Goal: Task Accomplishment & Management: Manage account settings

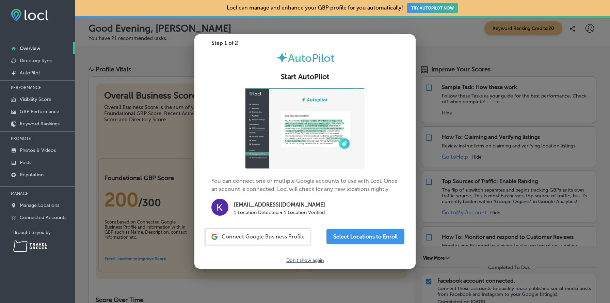
click at [472, 152] on div at bounding box center [305, 151] width 610 height 303
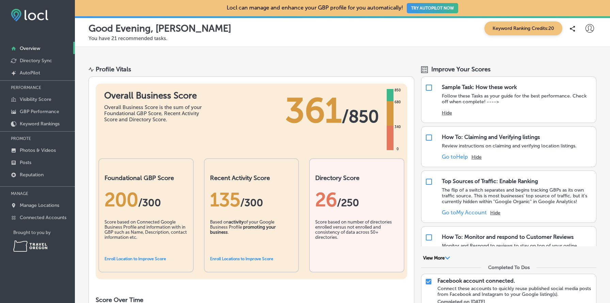
click at [593, 21] on div "Good Evening, [PERSON_NAME] Keyword Ranking Credits: 20 You have 21 recommended…" at bounding box center [342, 31] width 535 height 31
click at [589, 28] on icon at bounding box center [589, 28] width 9 height 9
click at [580, 53] on p "My Account" at bounding box center [579, 53] width 31 height 8
select select "US"
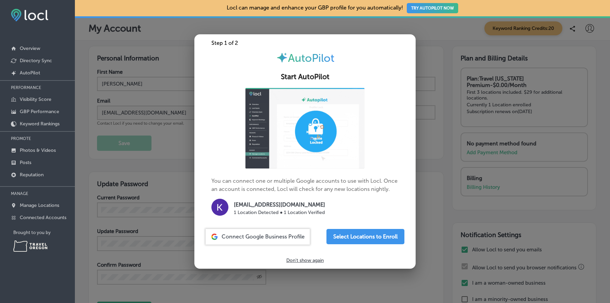
click at [435, 113] on div at bounding box center [305, 151] width 610 height 303
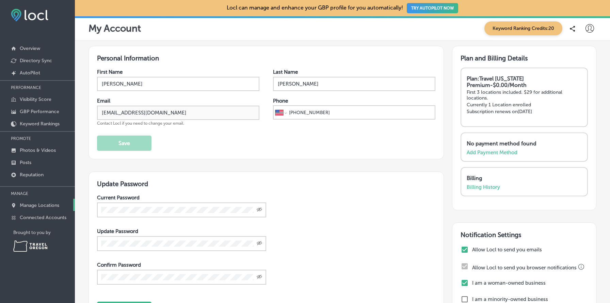
click at [53, 203] on p "Manage Locations" at bounding box center [39, 206] width 39 height 6
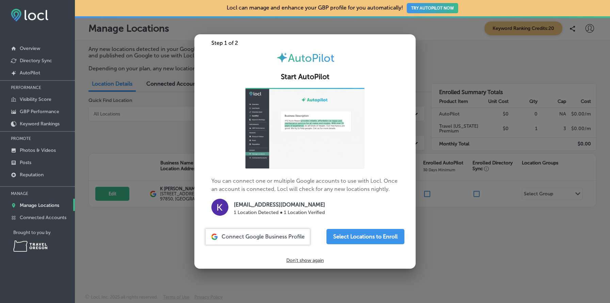
click at [447, 137] on div at bounding box center [305, 151] width 610 height 303
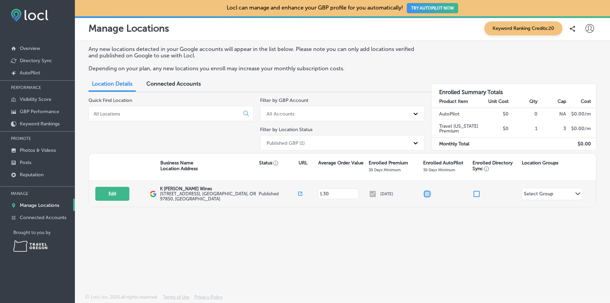
click at [426, 194] on input "checkbox" at bounding box center [427, 194] width 8 height 8
checkbox input "false"
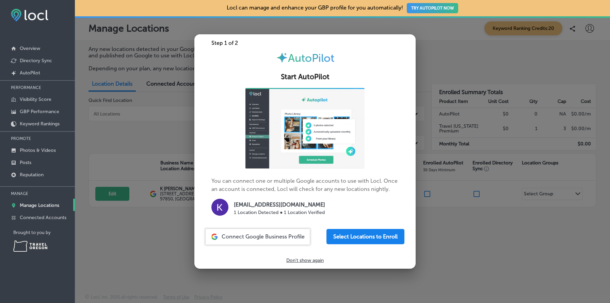
click at [379, 234] on button "Select Locations to Enroll" at bounding box center [365, 236] width 78 height 15
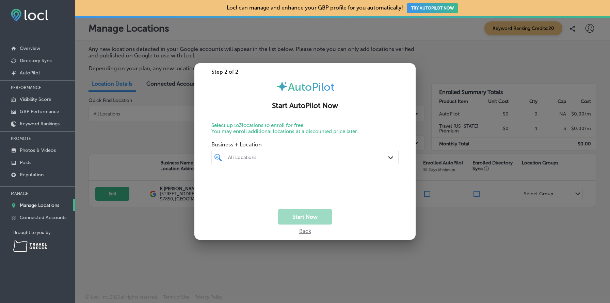
click at [295, 160] on div at bounding box center [296, 157] width 139 height 9
click at [320, 122] on div "Step 2 of 2 AutoPilot Start AutoPilot Now Select up to 3 locations to enroll fo…" at bounding box center [304, 151] width 221 height 177
click at [308, 233] on div "Back" at bounding box center [305, 230] width 12 height 10
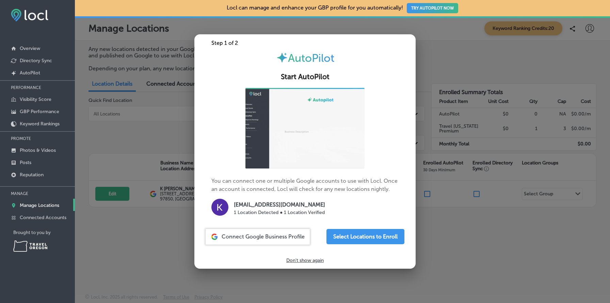
click at [463, 217] on div at bounding box center [305, 151] width 610 height 303
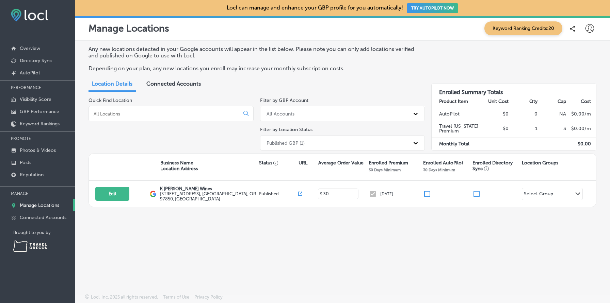
click at [546, 254] on div "Any new locations detected in your Google accounts will appear in the list belo…" at bounding box center [342, 151] width 535 height 221
